Goal: Navigation & Orientation: Find specific page/section

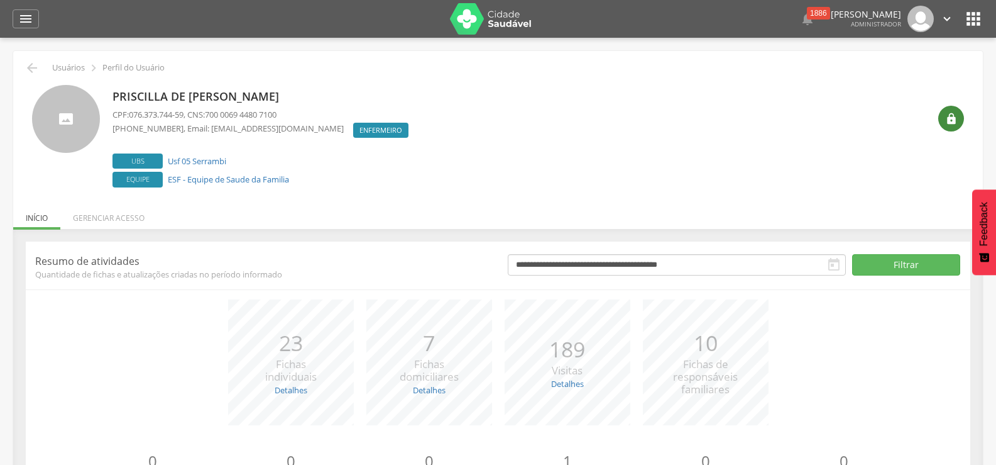
click at [952, 116] on icon "" at bounding box center [952, 119] width 13 height 13
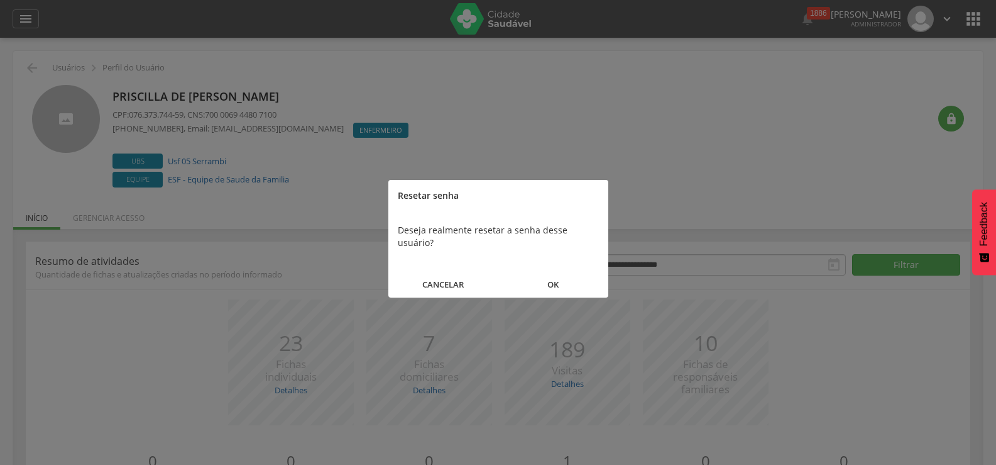
click at [560, 273] on button "OK" at bounding box center [554, 284] width 110 height 27
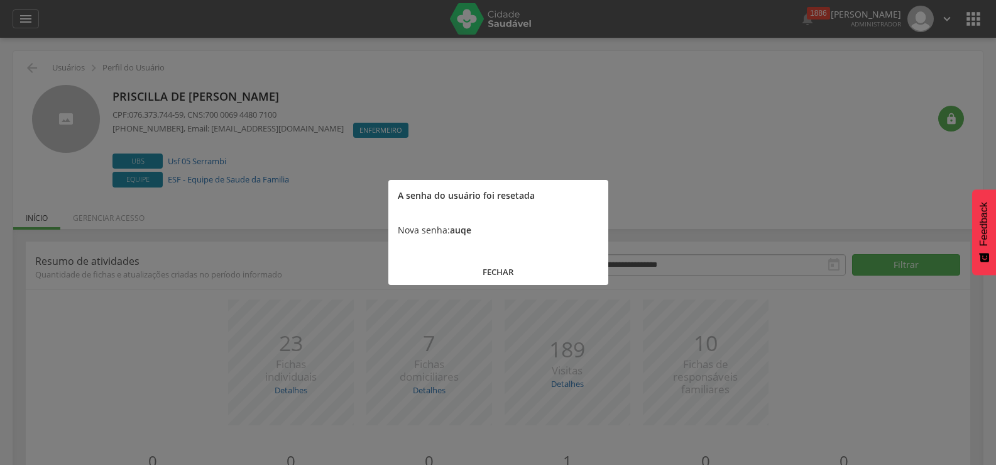
click at [499, 267] on button "FECHAR" at bounding box center [499, 271] width 220 height 27
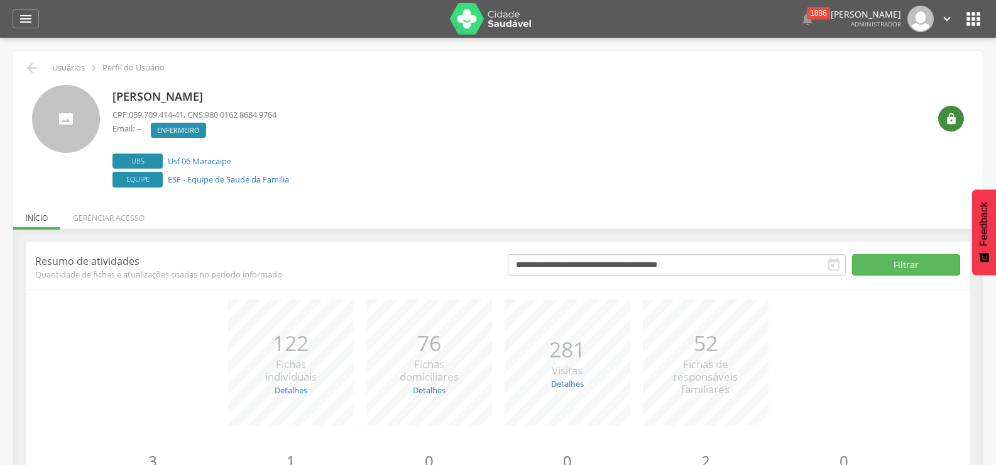
click at [952, 123] on icon "" at bounding box center [952, 119] width 13 height 13
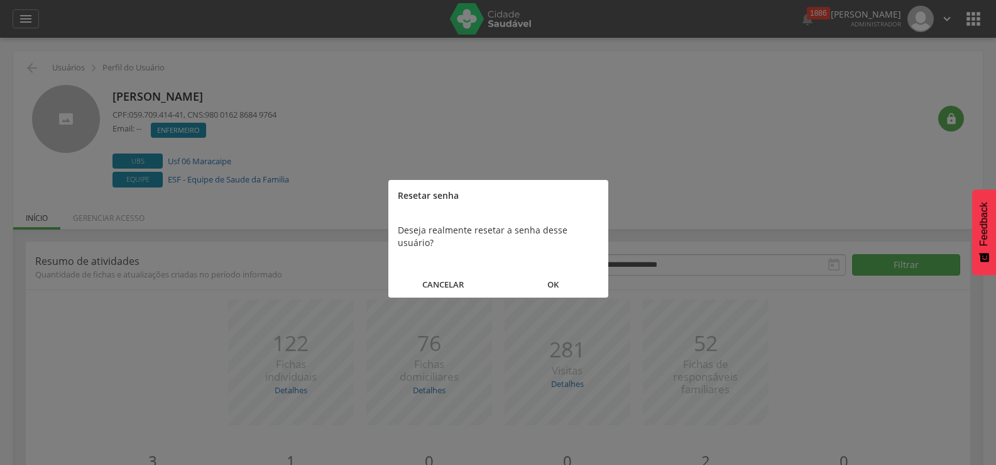
click at [559, 272] on button "OK" at bounding box center [554, 284] width 110 height 27
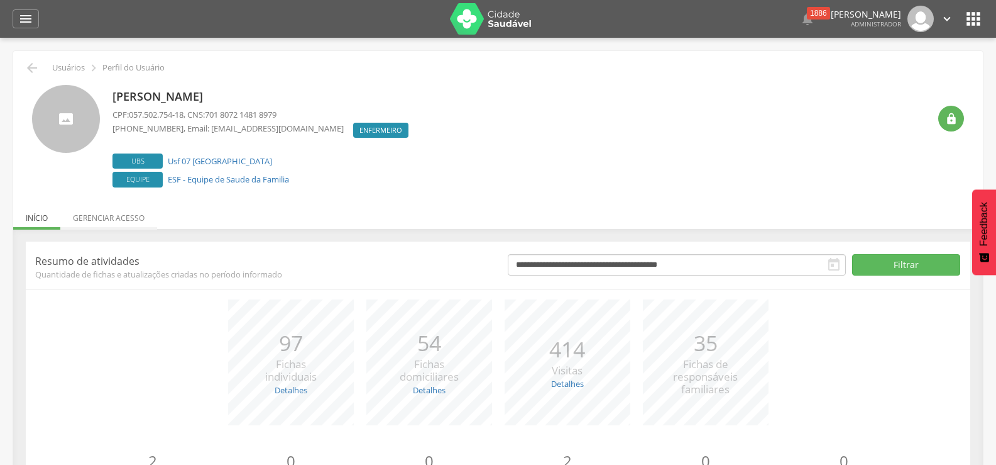
click at [135, 219] on li "Gerenciar acesso" at bounding box center [108, 215] width 97 height 30
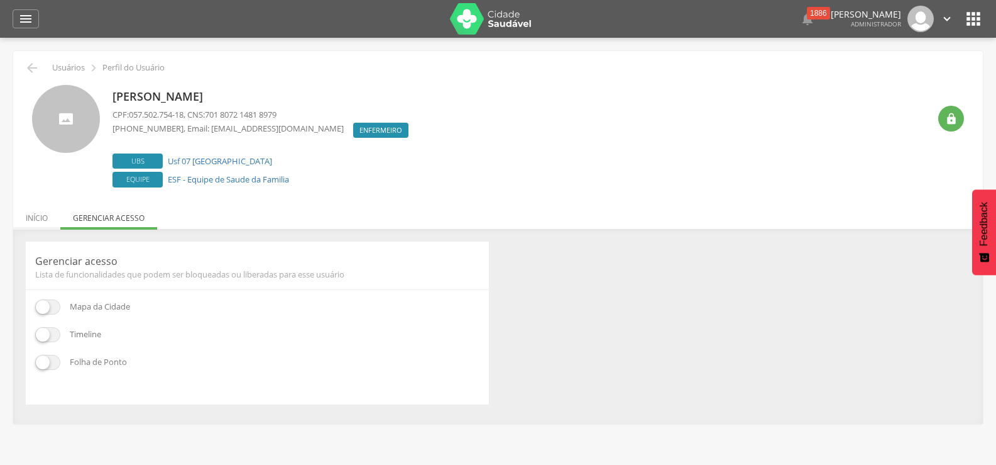
click at [50, 217] on li "Início" at bounding box center [36, 215] width 47 height 30
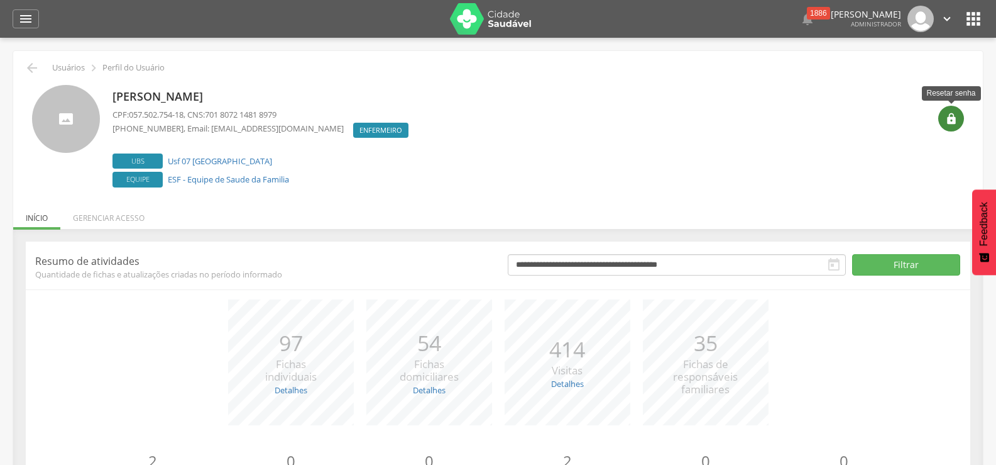
click at [950, 117] on icon "" at bounding box center [952, 119] width 13 height 13
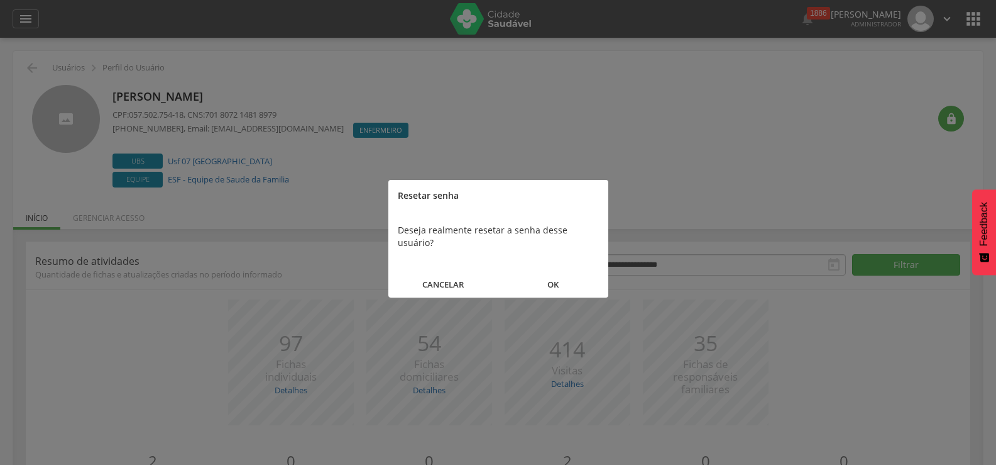
click at [558, 271] on button "OK" at bounding box center [554, 284] width 110 height 27
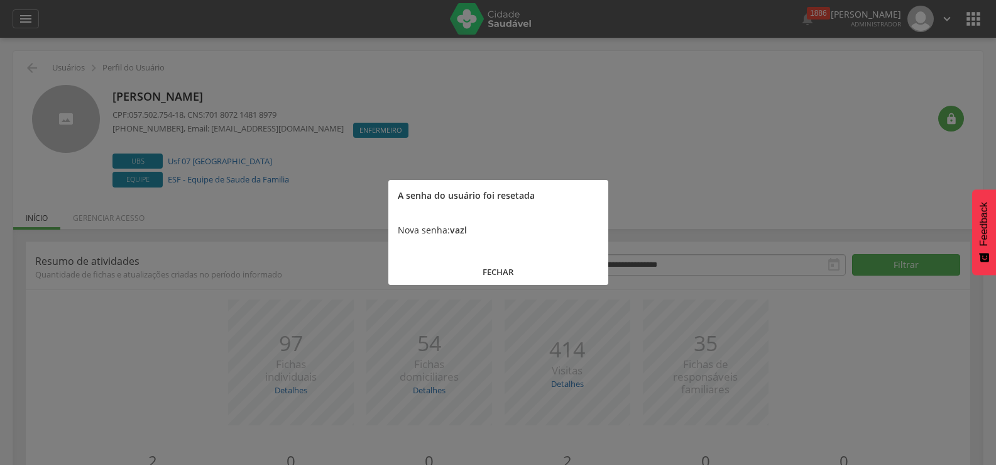
click at [516, 267] on button "FECHAR" at bounding box center [499, 271] width 220 height 27
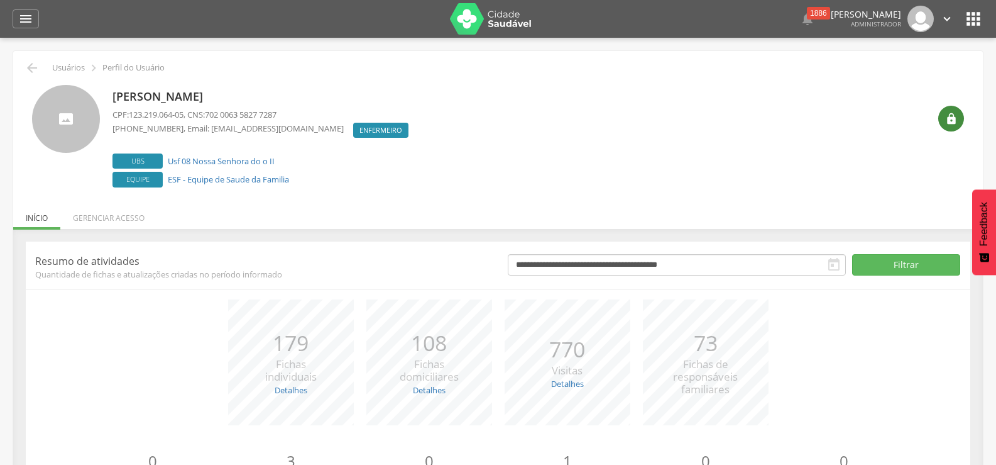
click at [949, 119] on icon "" at bounding box center [952, 119] width 13 height 13
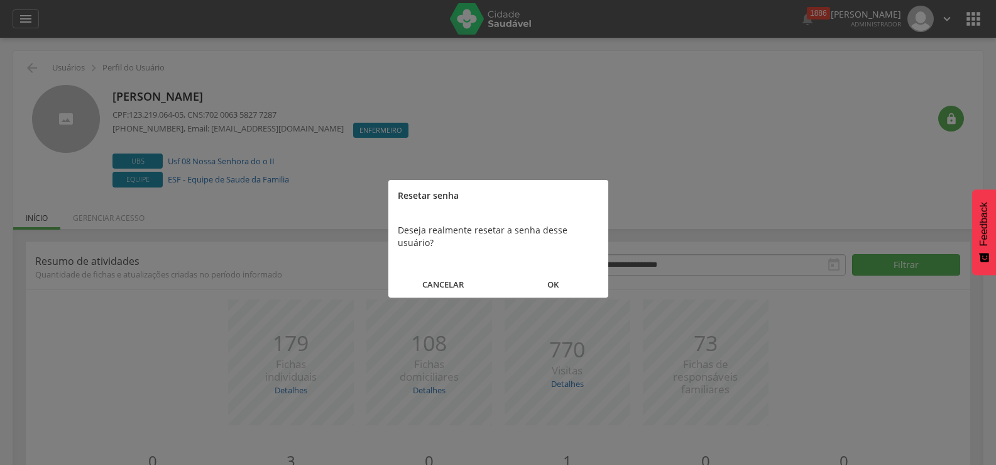
click at [564, 279] on button "OK" at bounding box center [554, 284] width 110 height 27
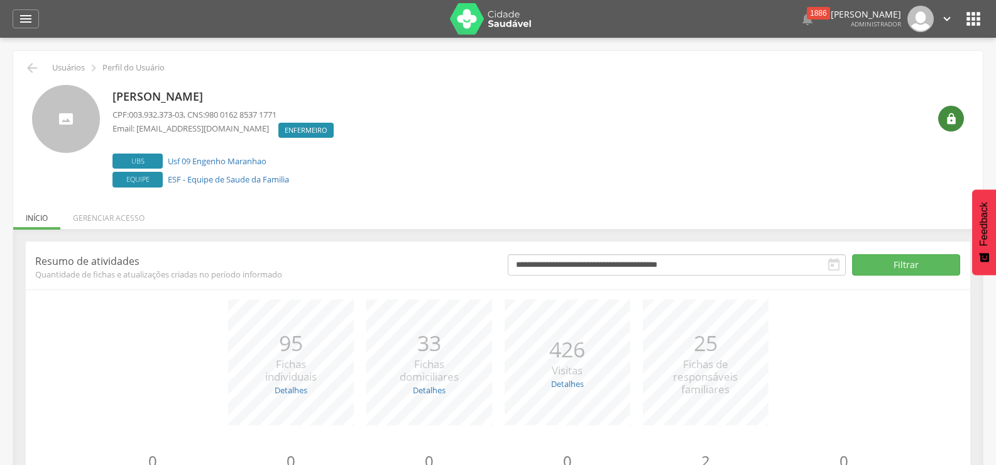
click at [952, 123] on icon "" at bounding box center [952, 119] width 13 height 13
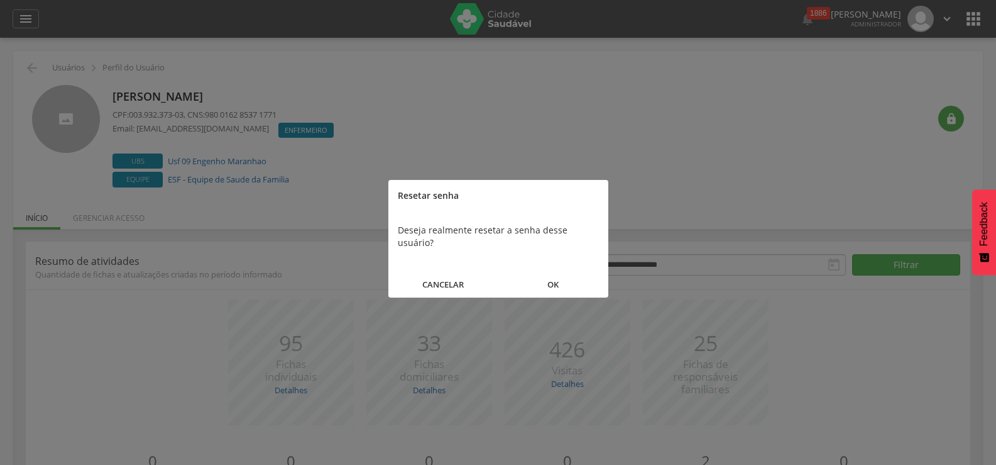
click at [552, 271] on button "OK" at bounding box center [554, 284] width 110 height 27
